Goal: Transaction & Acquisition: Obtain resource

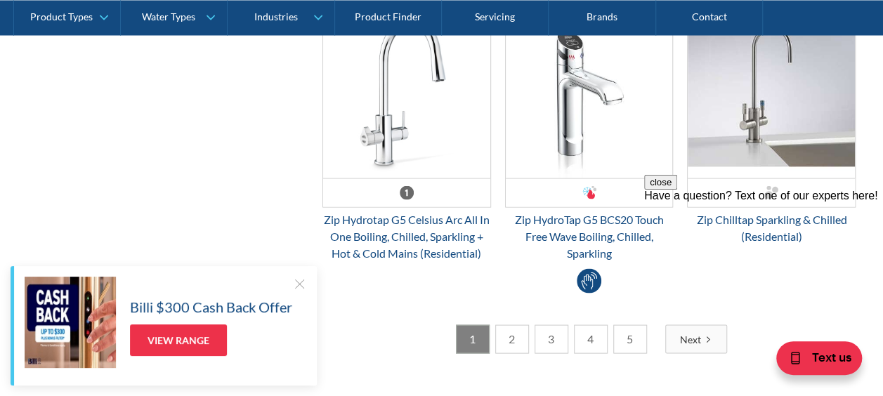
scroll to position [3933, 0]
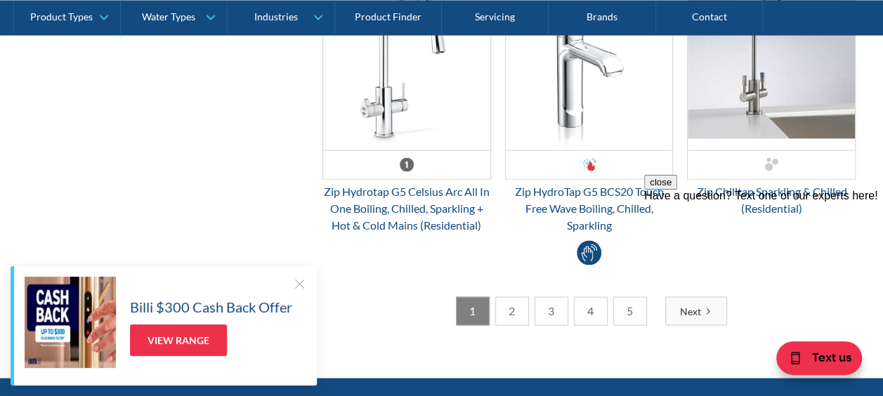
click at [514, 302] on link "2" at bounding box center [512, 310] width 34 height 29
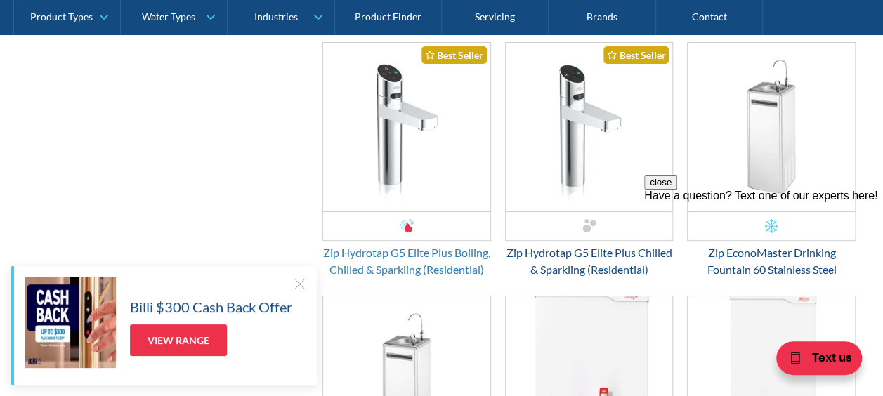
scroll to position [2669, 0]
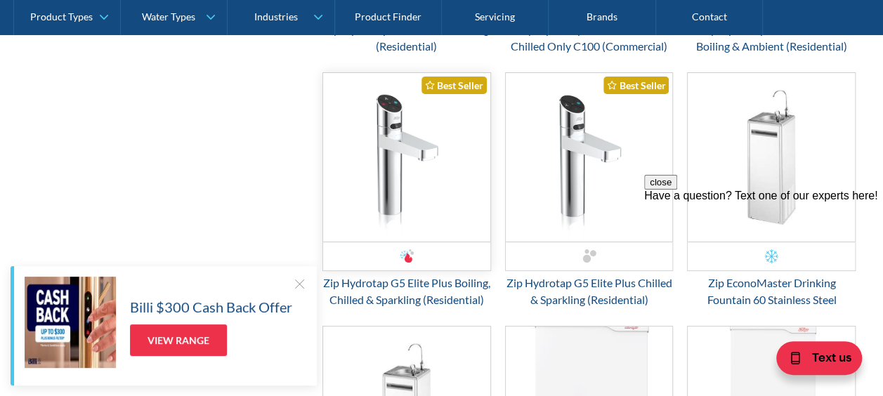
click at [414, 149] on img "Email Form 3" at bounding box center [406, 157] width 167 height 169
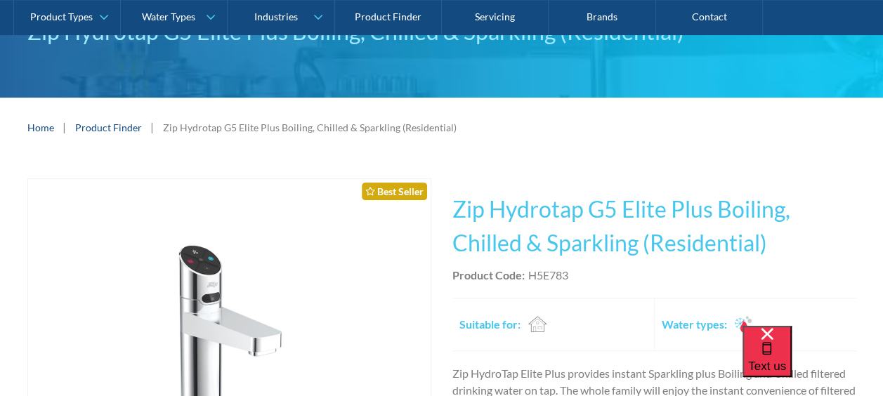
scroll to position [421, 0]
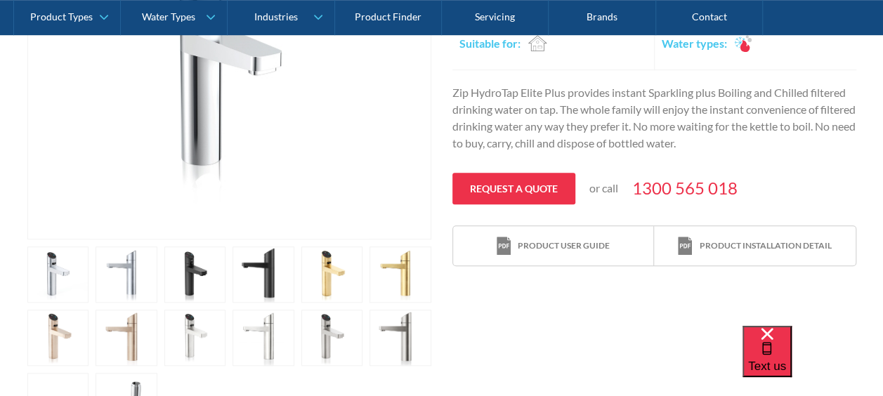
click at [260, 282] on link "open lightbox" at bounding box center [263, 275] width 62 height 56
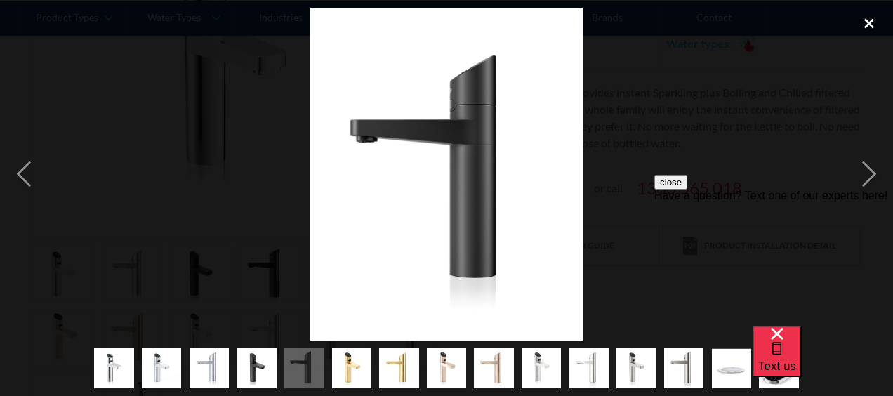
drag, startPoint x: 870, startPoint y: 20, endPoint x: 848, endPoint y: 37, distance: 27.5
click at [870, 20] on div "close lightbox" at bounding box center [870, 23] width 48 height 31
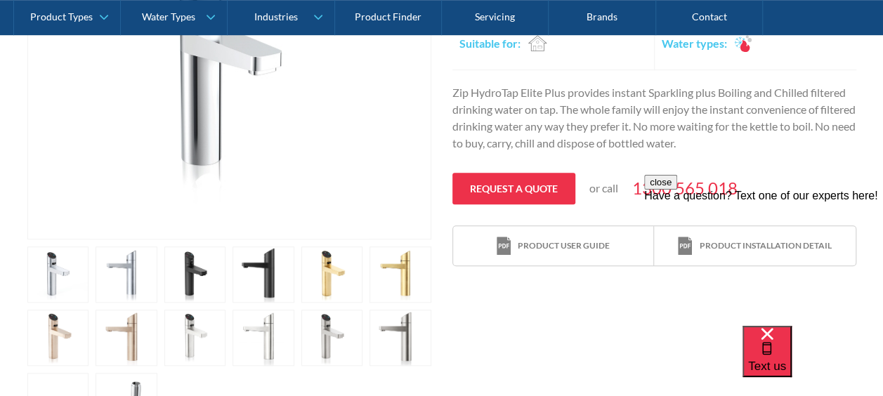
click at [194, 271] on link "open lightbox" at bounding box center [195, 275] width 62 height 56
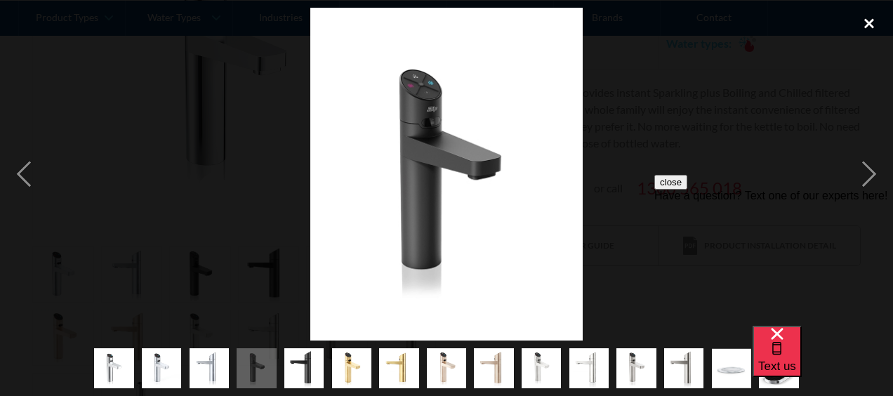
click at [868, 21] on div "close lightbox" at bounding box center [870, 23] width 48 height 31
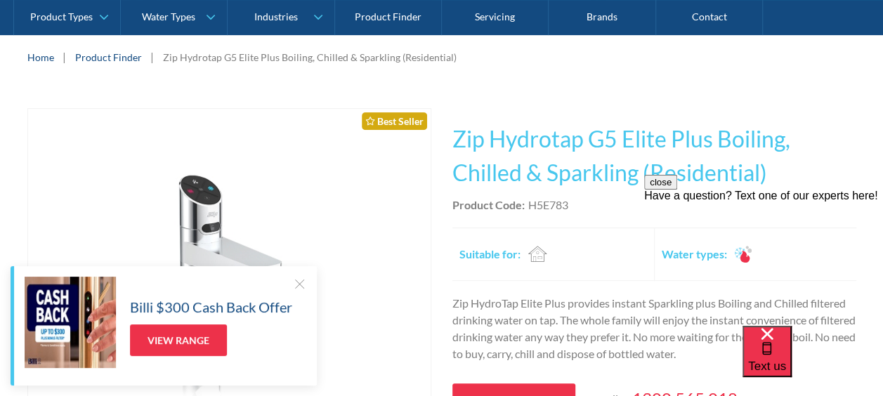
scroll to position [281, 0]
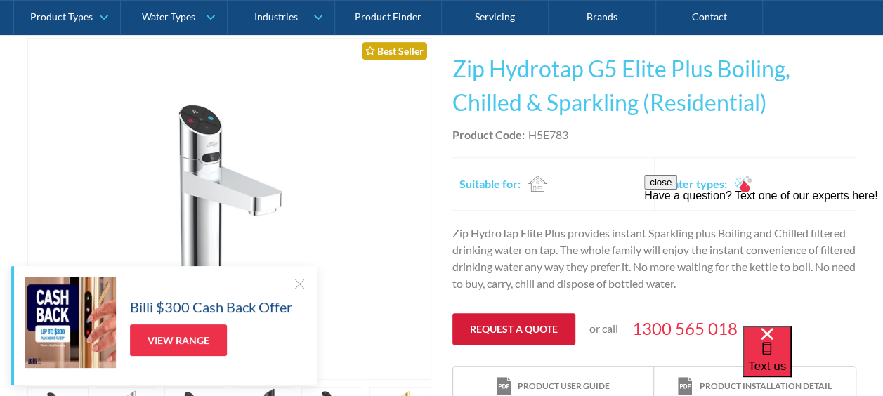
click at [506, 327] on link "Request a quote" at bounding box center [513, 329] width 123 height 32
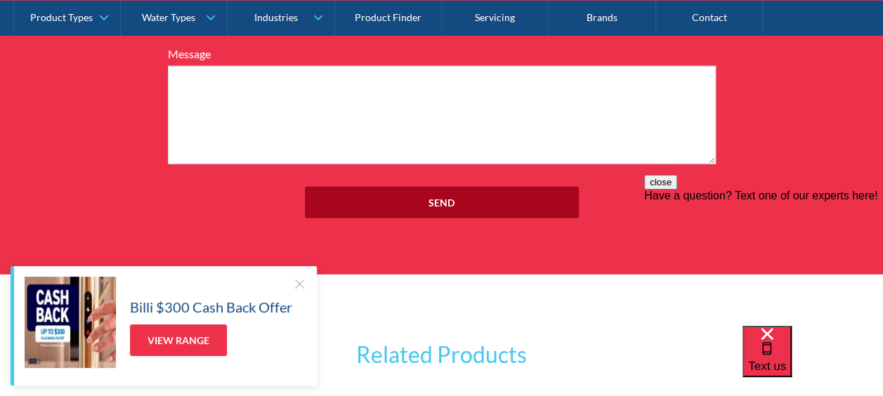
scroll to position [1972, 0]
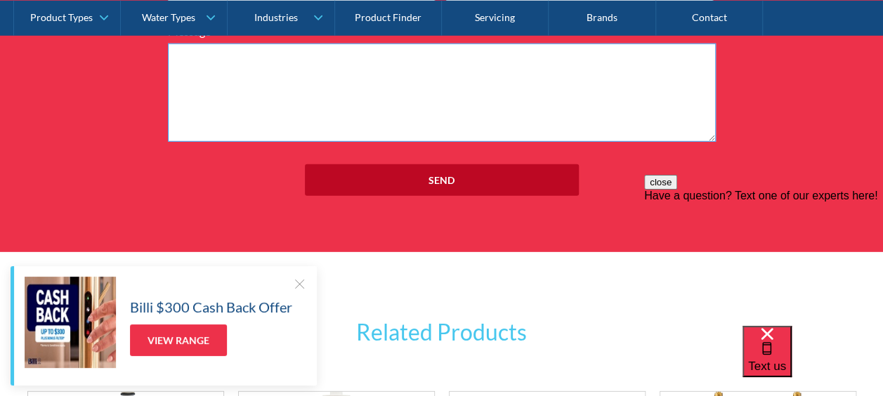
click at [464, 118] on textarea "Message" at bounding box center [442, 93] width 548 height 98
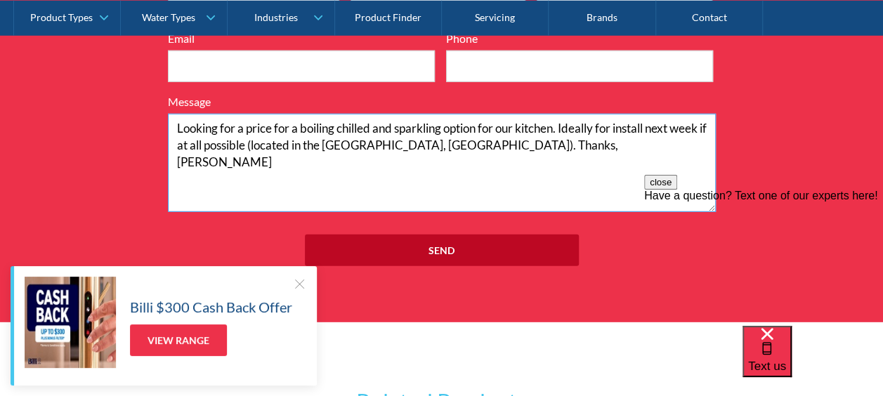
scroll to position [1691, 0]
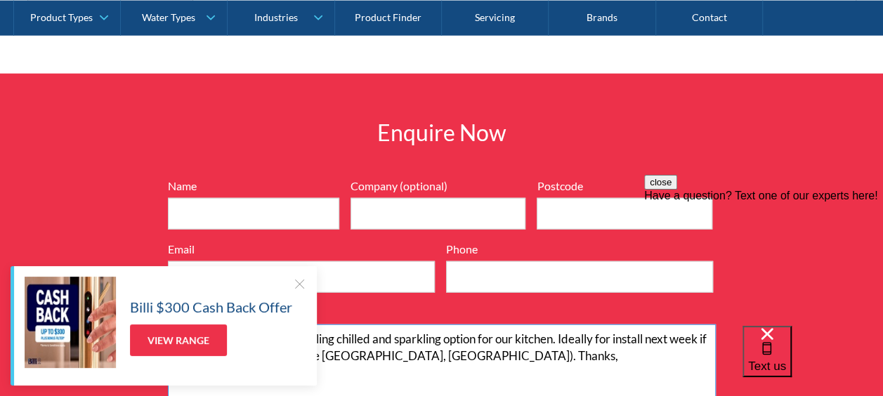
type textarea "Looking for a price for a boiling chilled and sparkling option for our kitchen.…"
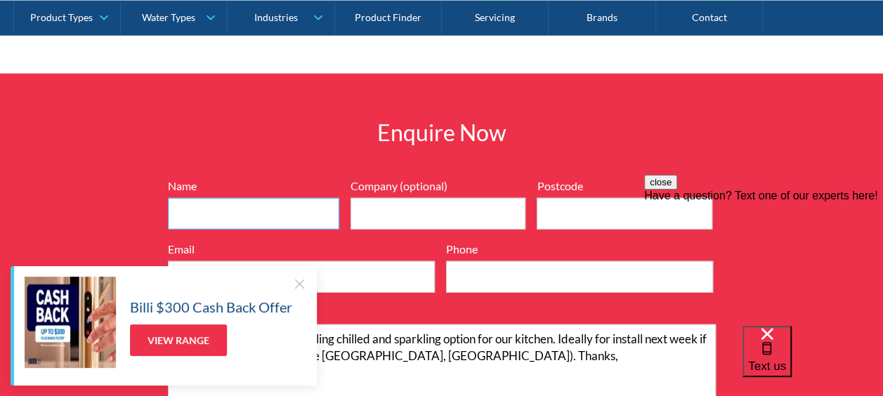
click at [263, 205] on input "Name" at bounding box center [253, 214] width 171 height 32
type input "Alex"
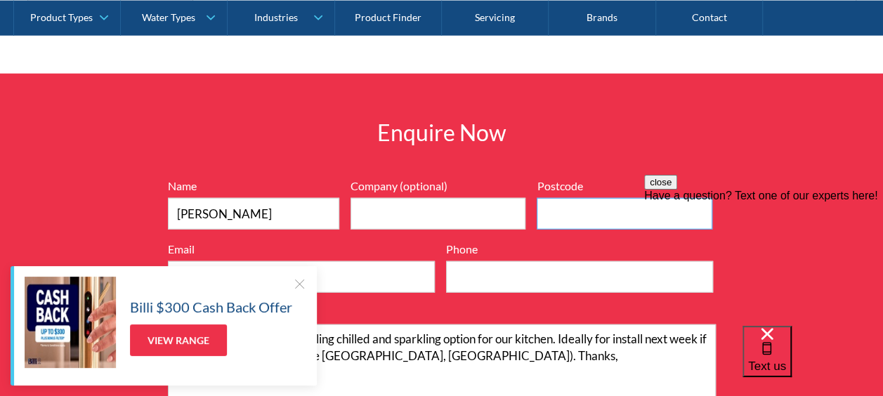
click at [573, 210] on input "Postcode" at bounding box center [625, 214] width 176 height 32
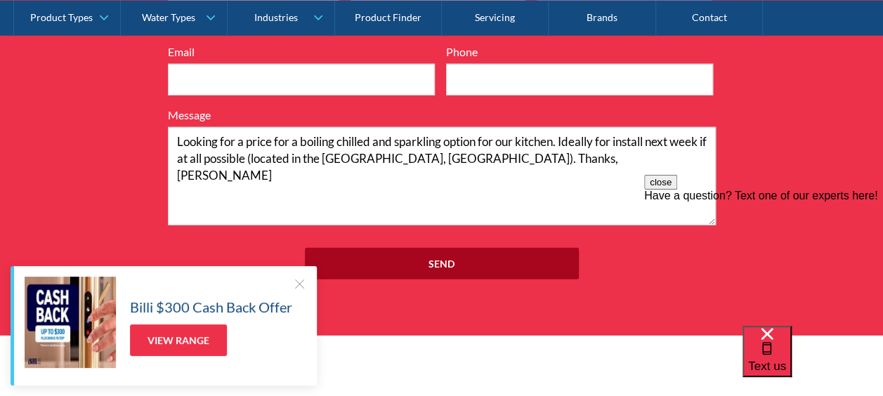
scroll to position [1902, 0]
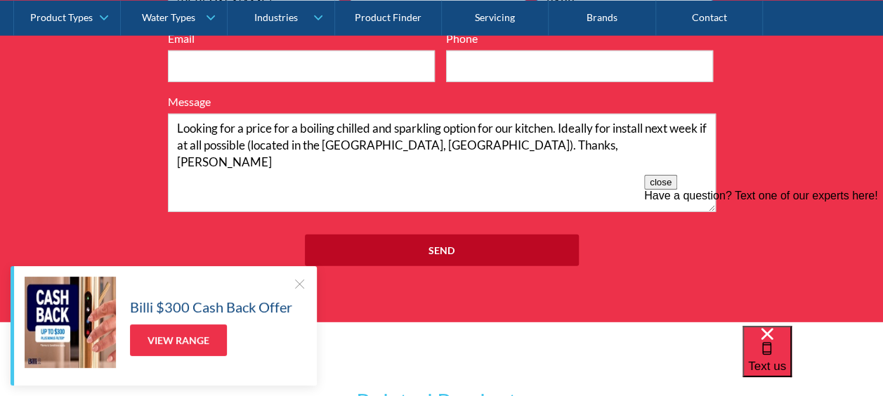
type input "2102"
click at [254, 58] on input "Email" at bounding box center [301, 67] width 267 height 32
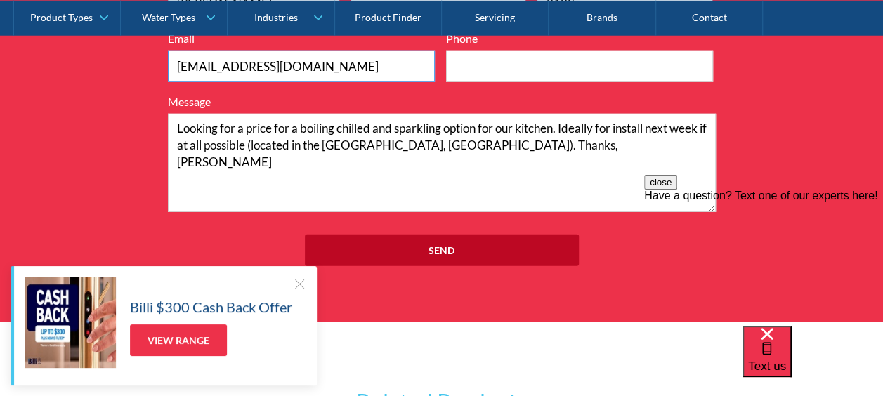
type input "aleksandra.vavilova1991@gmail.com"
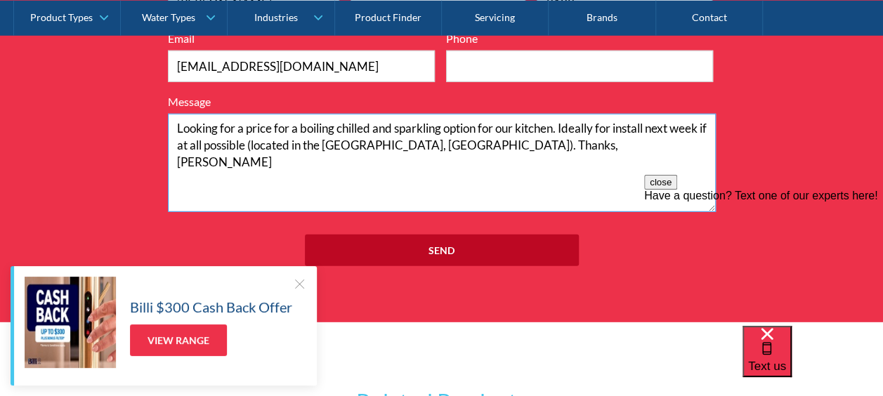
click at [476, 159] on textarea "Looking for a price for a boiling chilled and sparkling option for our kitchen.…" at bounding box center [442, 163] width 548 height 98
click at [262, 122] on textarea "Looking for a price for a boiling chilled and sparkling option for our kitchen.…" at bounding box center [442, 163] width 548 height 98
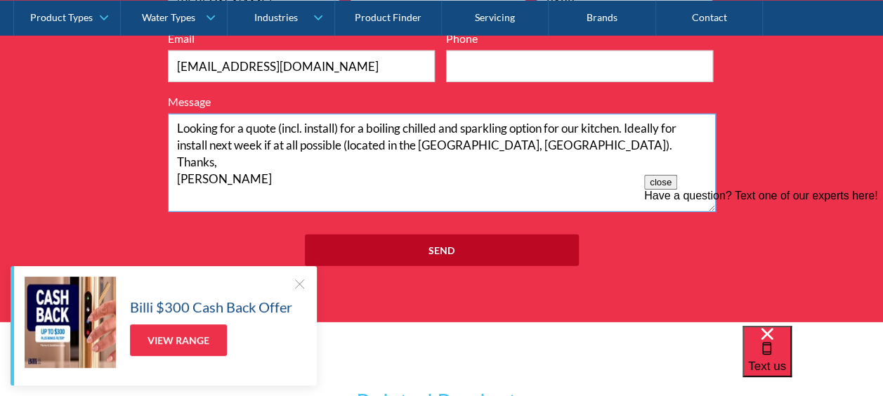
click at [626, 125] on textarea "Looking for a quote (incl. install) for a boiling chilled and sparkling option …" at bounding box center [442, 163] width 548 height 98
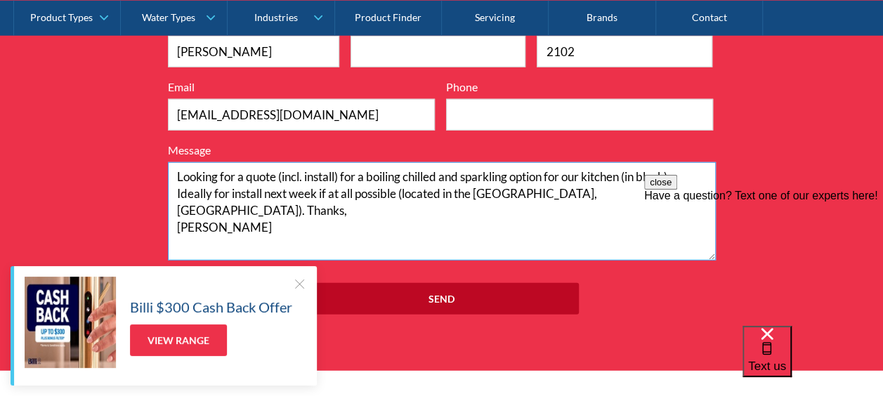
scroll to position [1832, 0]
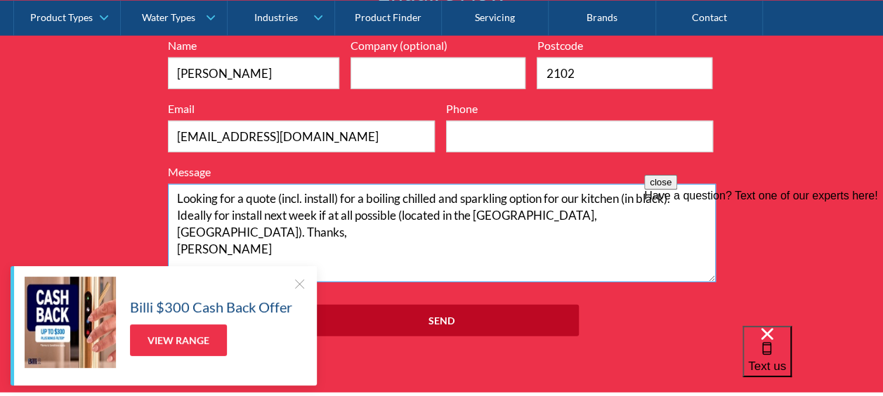
type textarea "Looking for a quote (incl. install) for a boiling chilled and sparkling option …"
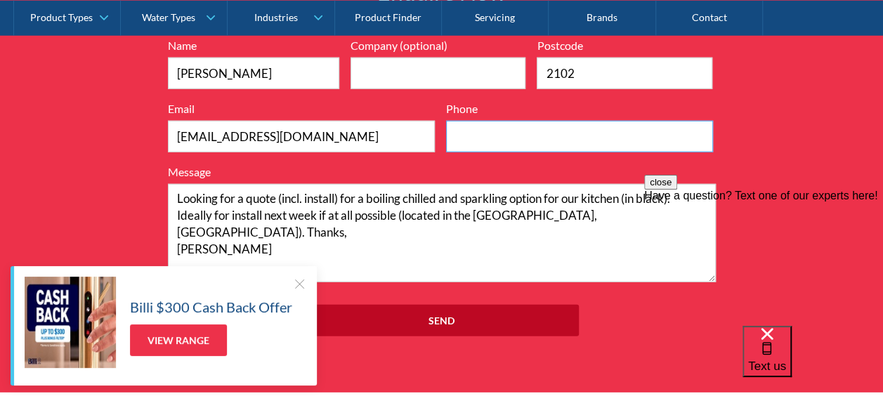
click at [506, 139] on input "Phone" at bounding box center [579, 137] width 267 height 32
click at [520, 132] on input "+61414226719" at bounding box center [579, 137] width 267 height 32
click at [494, 132] on input "+61414226 719" at bounding box center [579, 137] width 267 height 32
click at [477, 132] on input "+61414 226 719" at bounding box center [579, 137] width 267 height 32
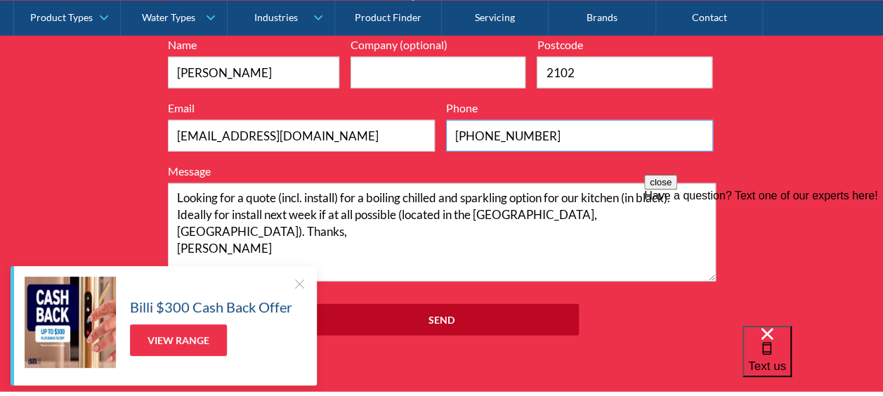
scroll to position [1902, 0]
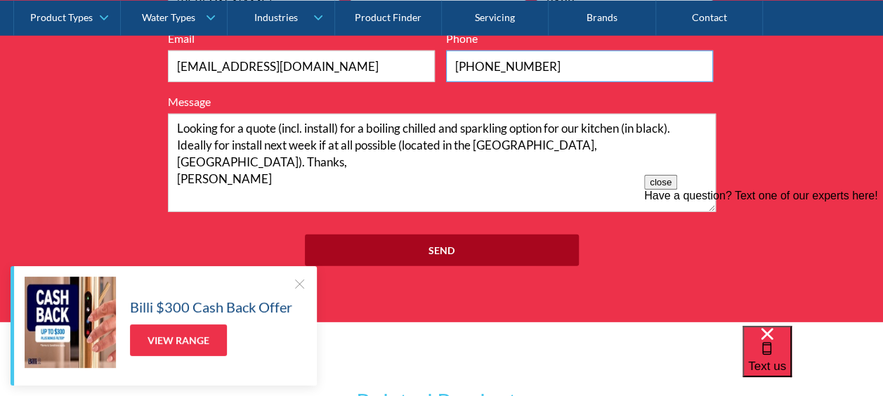
type input "+61 414 226 719"
click at [451, 247] on input "Send" at bounding box center [442, 251] width 274 height 32
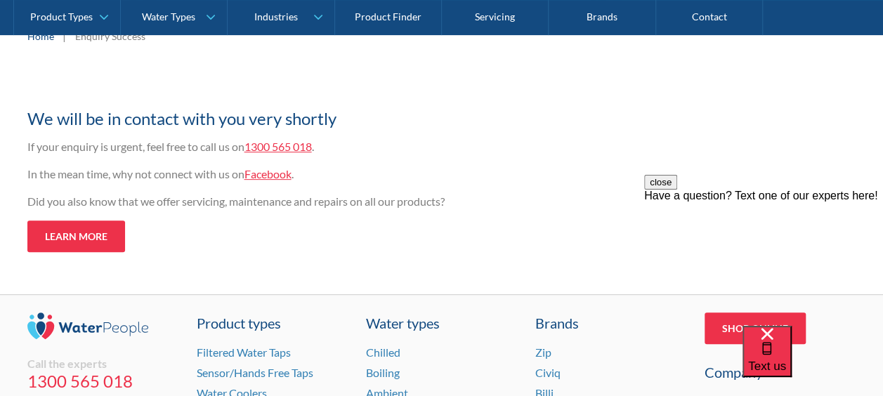
click at [428, 181] on p "In the mean time, why not connect with us on Facebook ." at bounding box center [301, 174] width 548 height 17
